Goal: Task Accomplishment & Management: Manage account settings

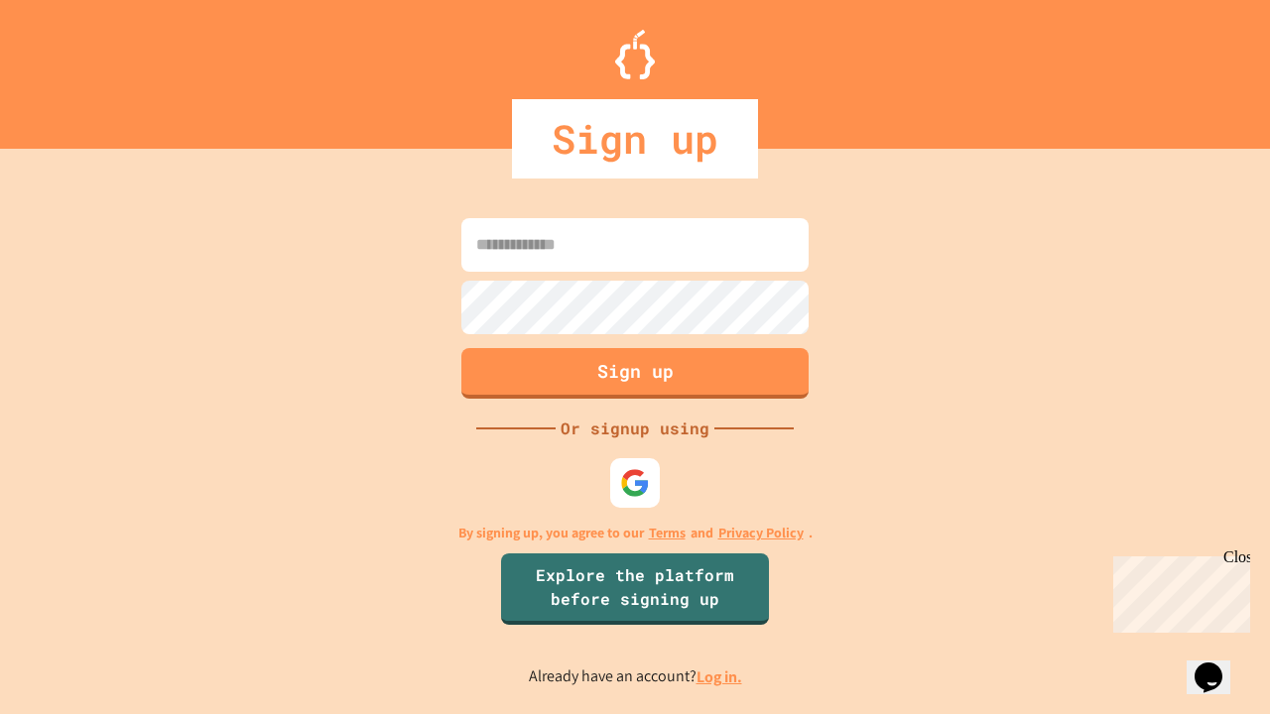
click at [720, 677] on link "Log in." at bounding box center [719, 677] width 46 height 21
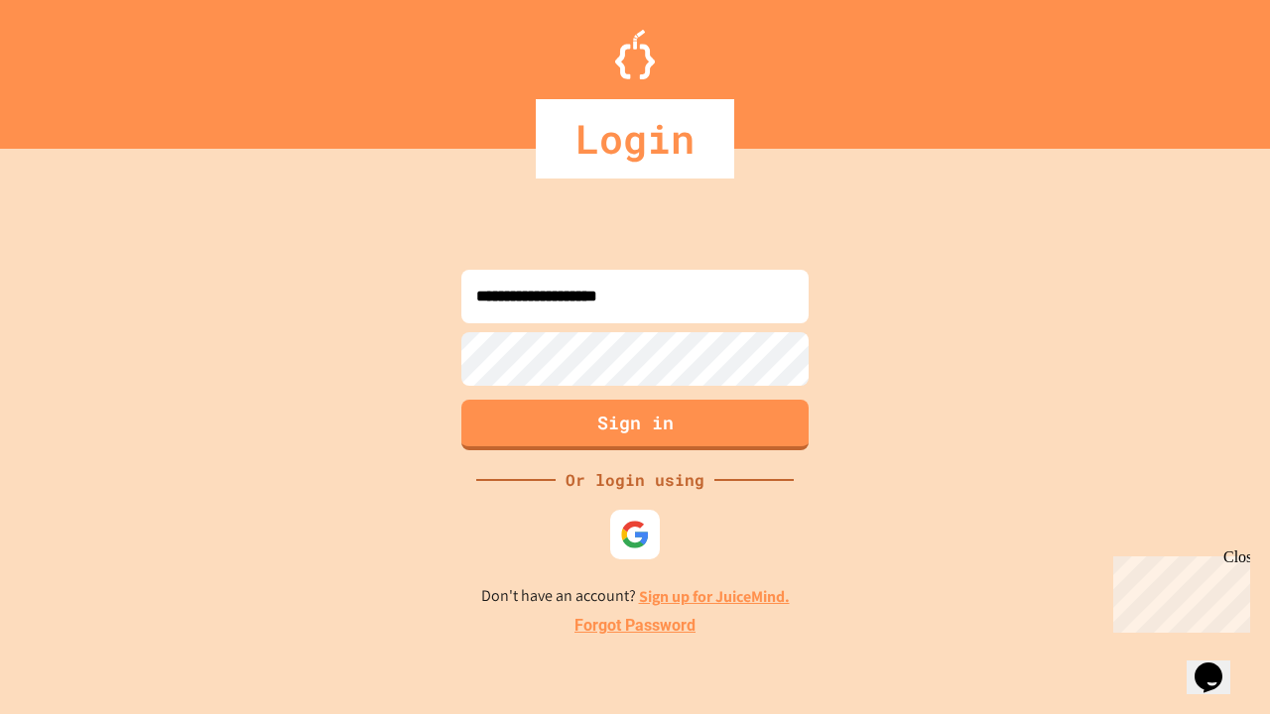
type input "**********"
